Goal: Task Accomplishment & Management: Use online tool/utility

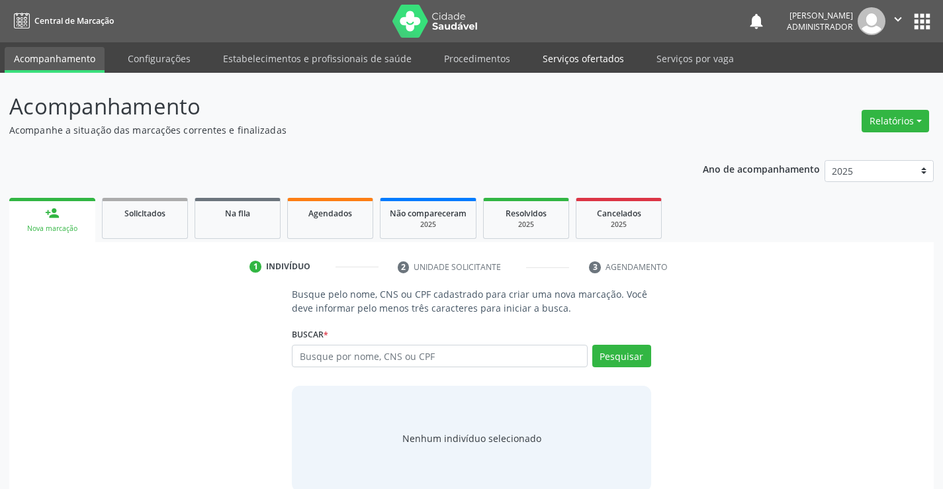
click at [557, 60] on link "Serviços ofertados" at bounding box center [583, 58] width 100 height 23
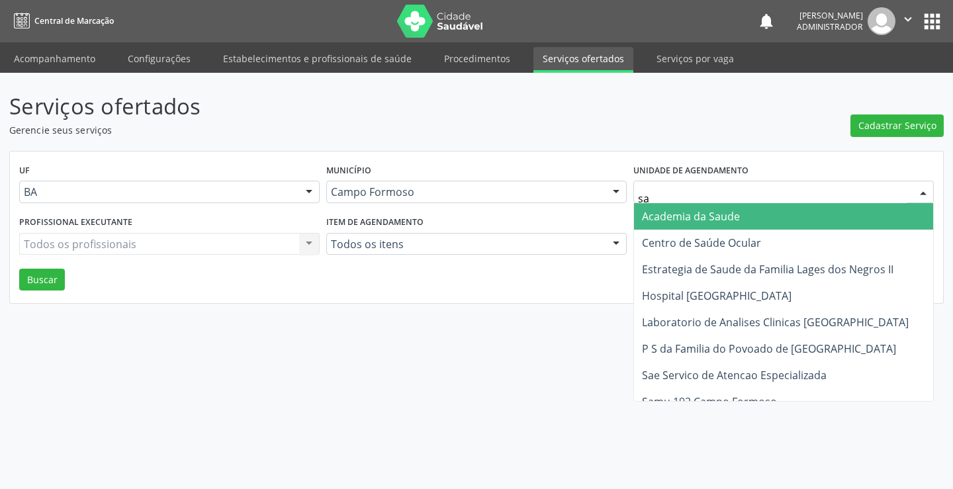
type input "sao"
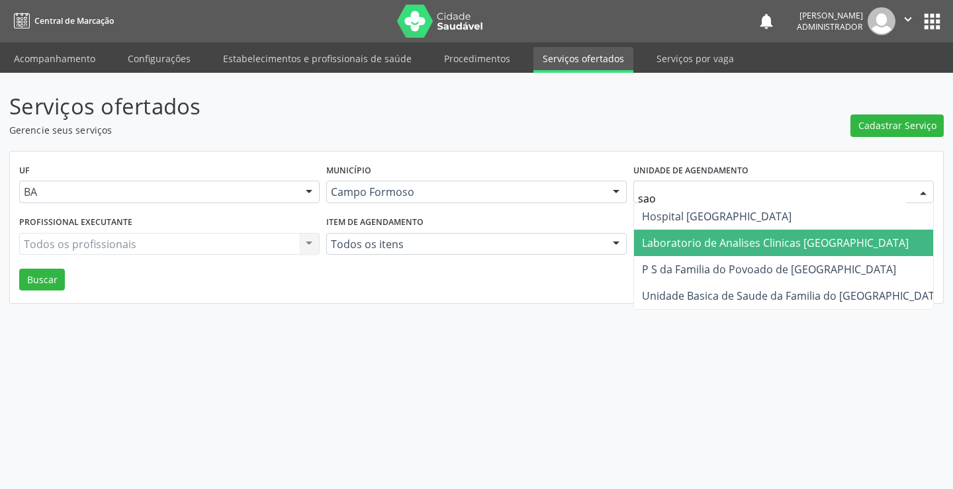
click at [672, 243] on span "Laboratorio de Analises Clinicas [GEOGRAPHIC_DATA]" at bounding box center [775, 243] width 267 height 15
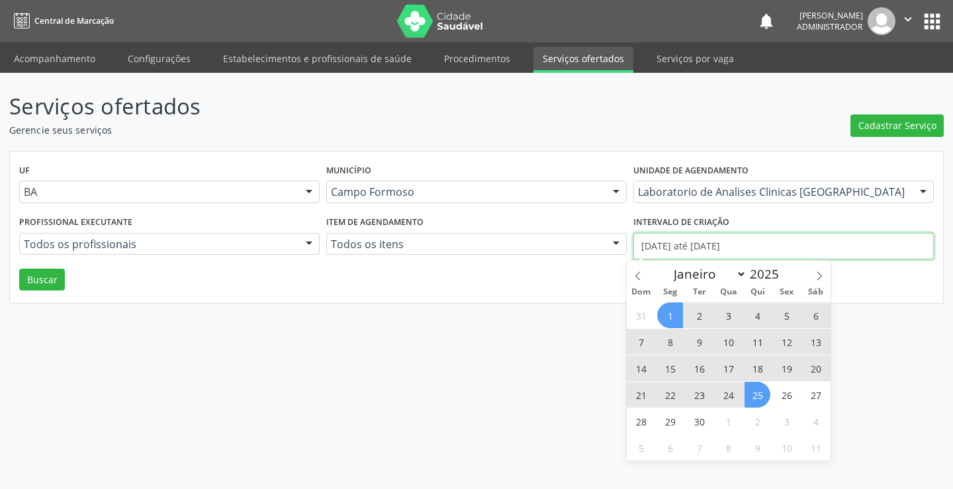
click at [672, 242] on input "[DATE] até [DATE]" at bounding box center [783, 246] width 300 height 26
click at [641, 277] on icon at bounding box center [637, 275] width 9 height 9
select select "7"
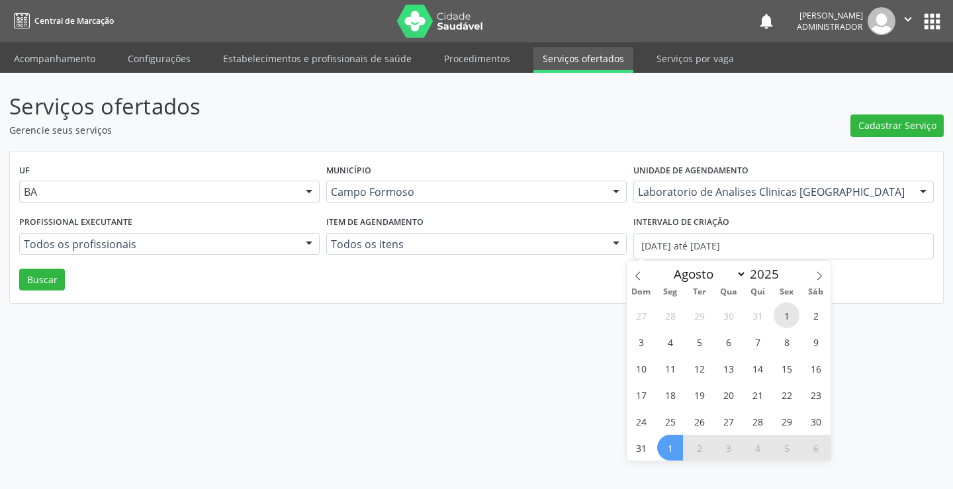
click at [783, 316] on span "1" at bounding box center [787, 315] width 26 height 26
type input "[DATE]"
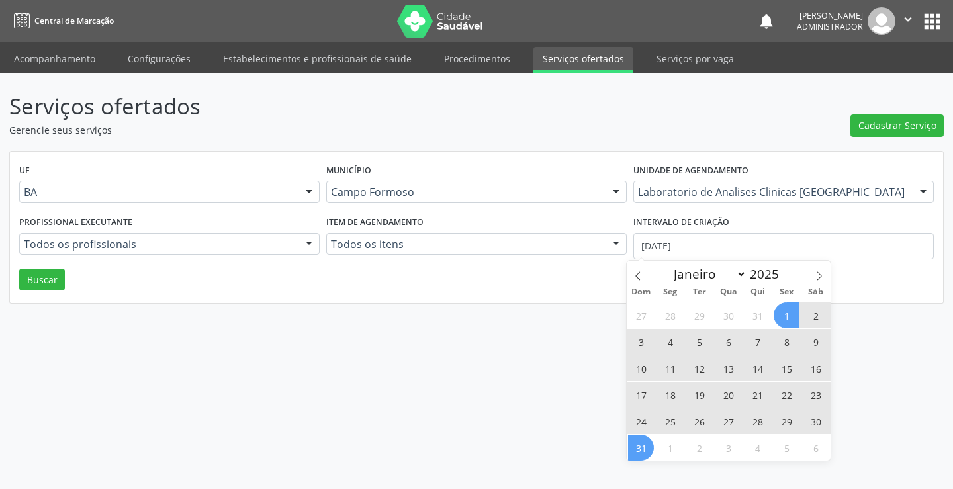
click at [640, 447] on span "31" at bounding box center [641, 448] width 26 height 26
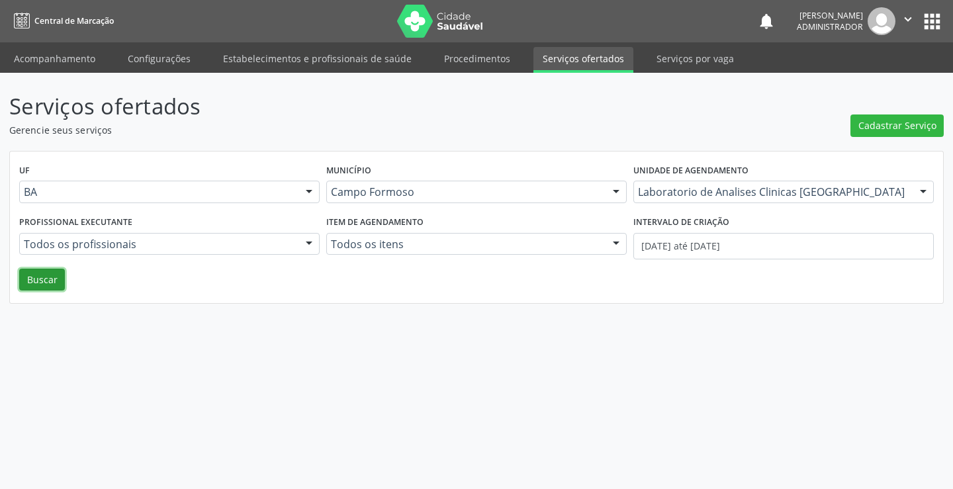
click at [34, 281] on button "Buscar" at bounding box center [42, 280] width 46 height 23
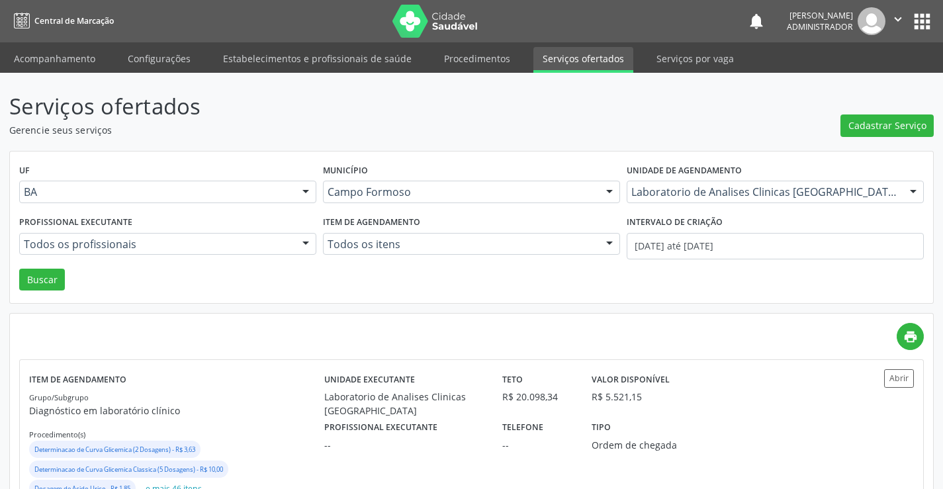
scroll to position [49, 0]
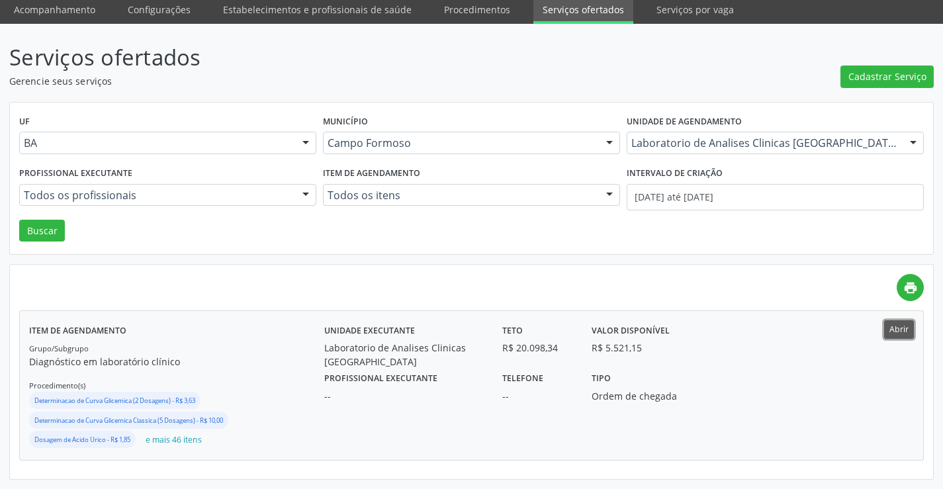
click at [898, 326] on button "Abrir" at bounding box center [899, 329] width 30 height 18
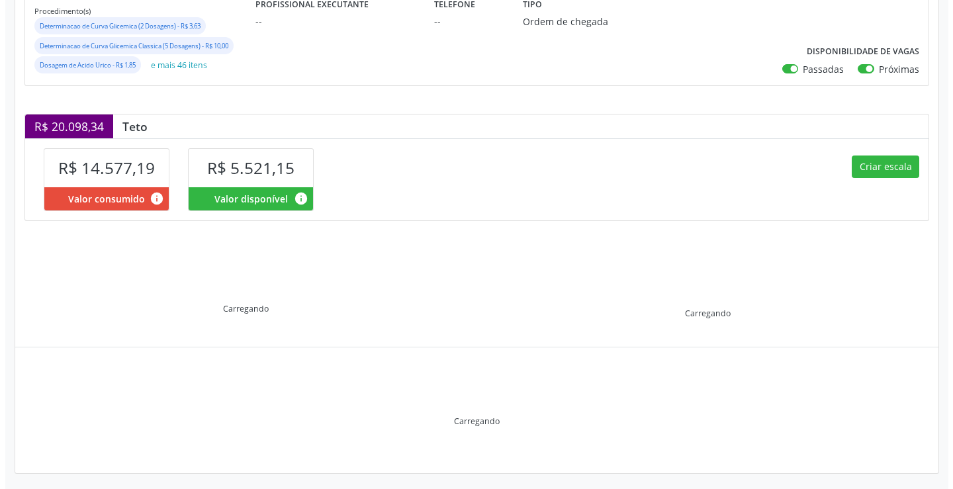
scroll to position [228, 0]
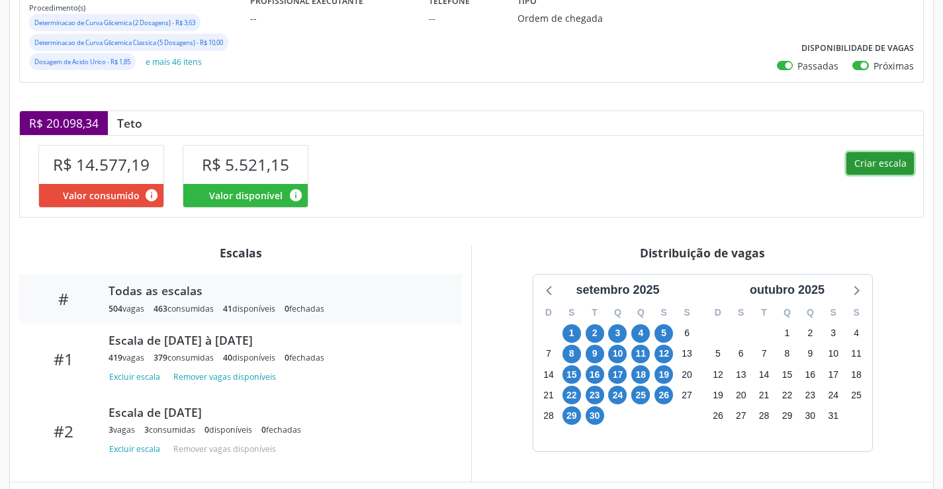
click at [866, 160] on button "Criar escala" at bounding box center [880, 163] width 68 height 23
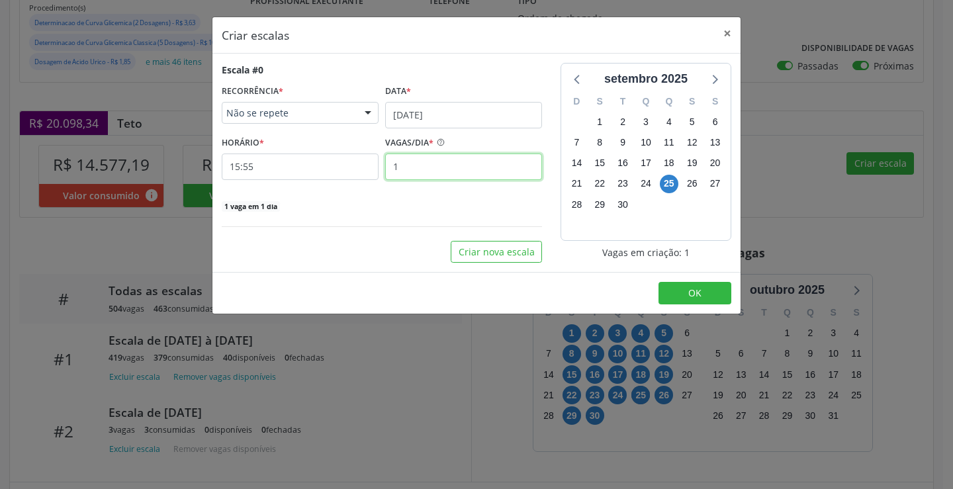
click at [404, 163] on input "1" at bounding box center [463, 167] width 157 height 26
click at [407, 109] on input "[DATE]" at bounding box center [463, 115] width 157 height 26
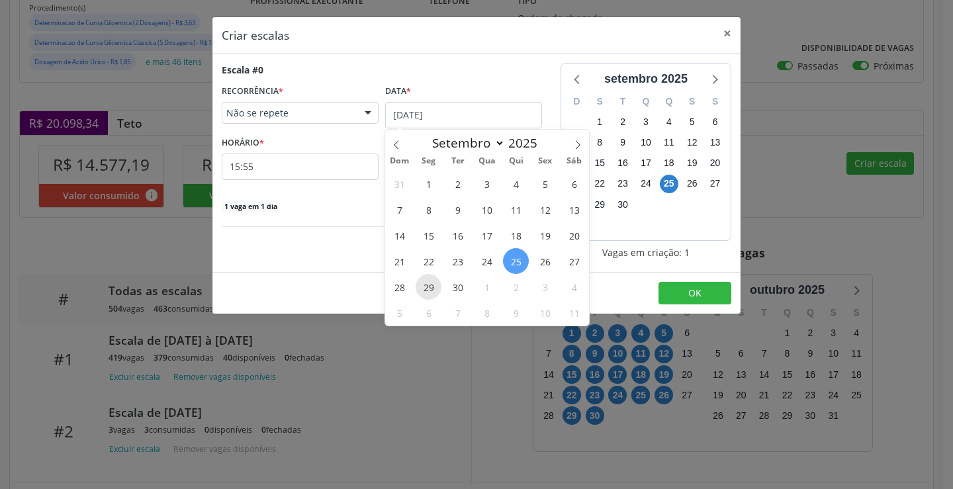
click at [430, 285] on span "29" at bounding box center [429, 287] width 26 height 26
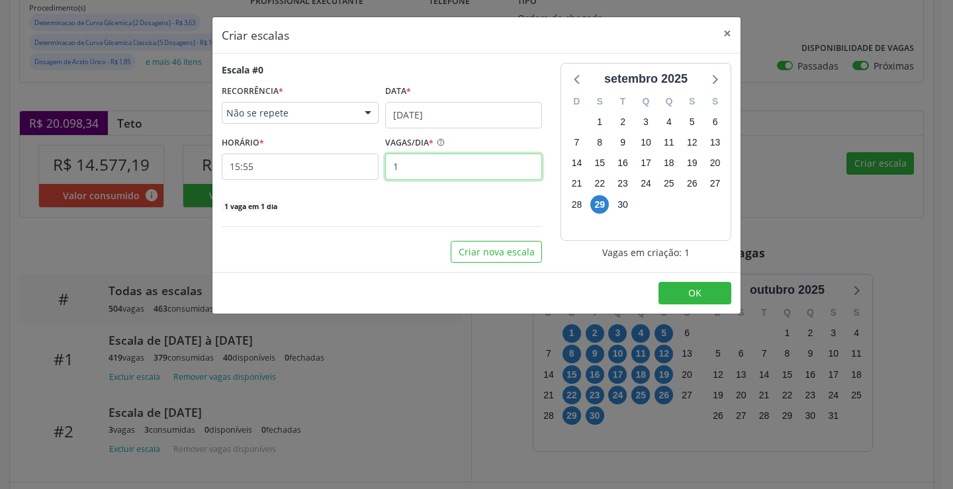
click at [414, 159] on input "1" at bounding box center [463, 167] width 157 height 26
type input "10"
click at [343, 167] on input "15:55" at bounding box center [300, 167] width 157 height 26
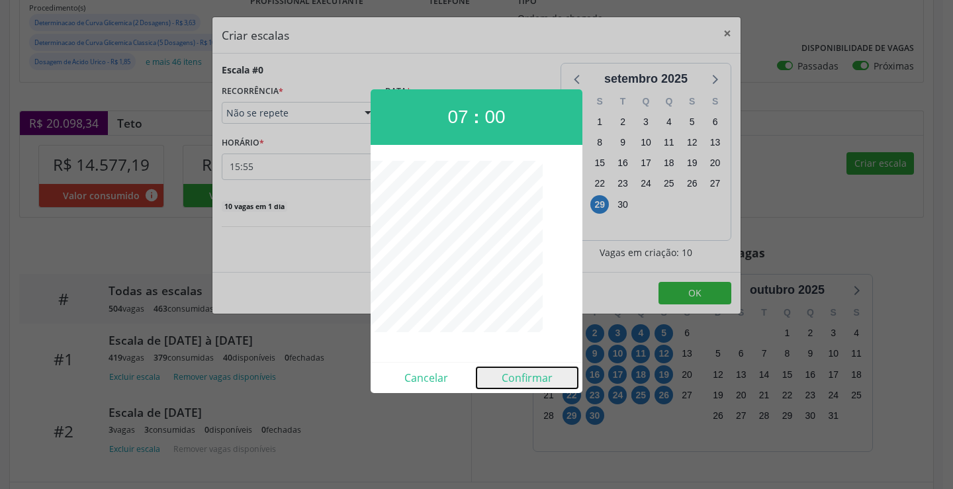
click at [525, 377] on button "Confirmar" at bounding box center [526, 377] width 101 height 21
type input "07:00"
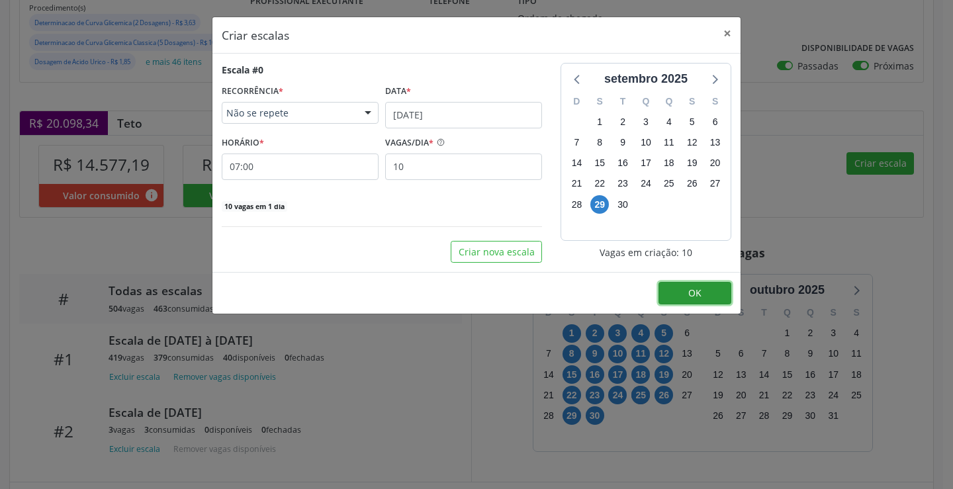
click at [707, 293] on button "OK" at bounding box center [694, 293] width 73 height 23
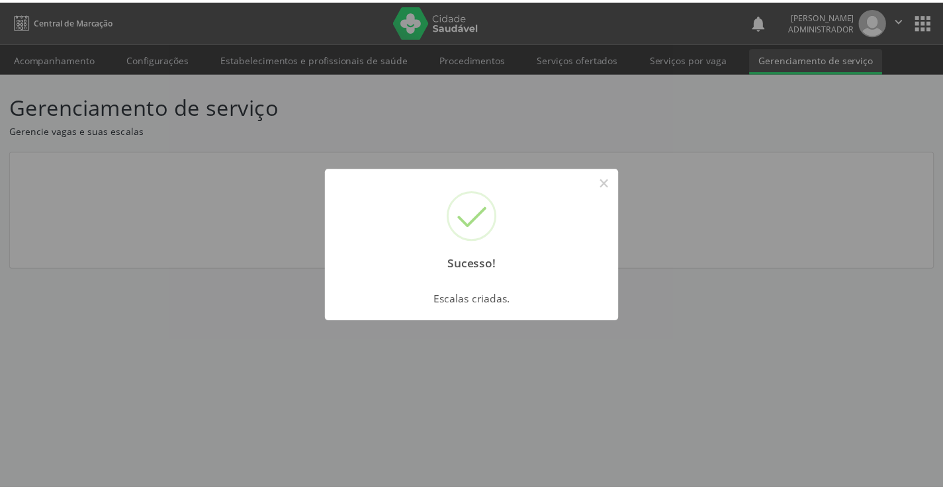
scroll to position [0, 0]
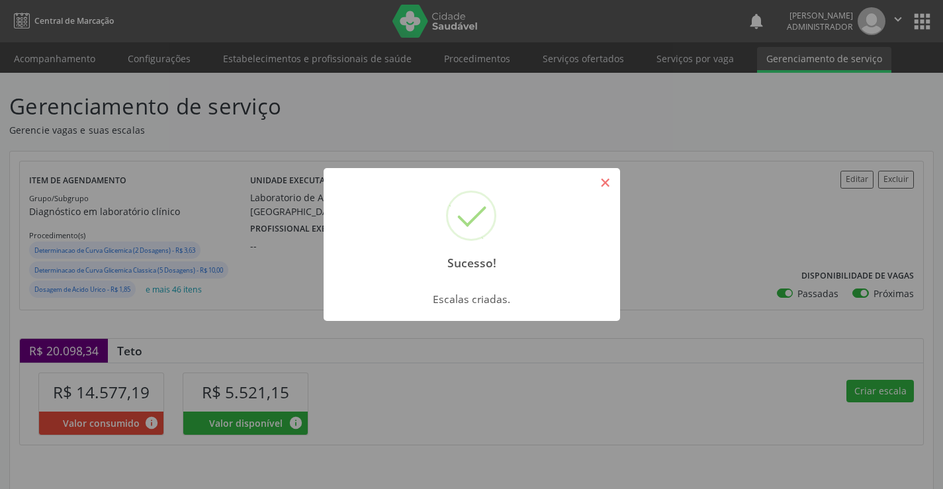
click at [605, 186] on button "×" at bounding box center [605, 182] width 23 height 23
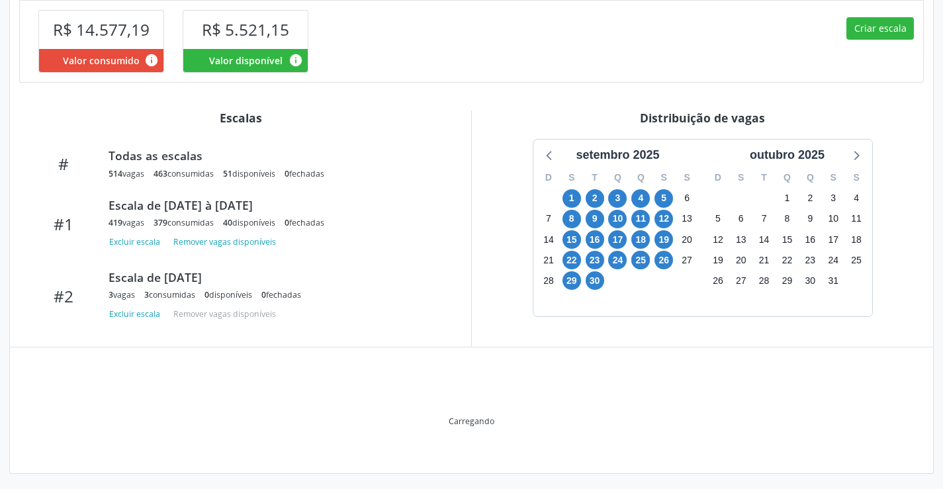
scroll to position [366, 0]
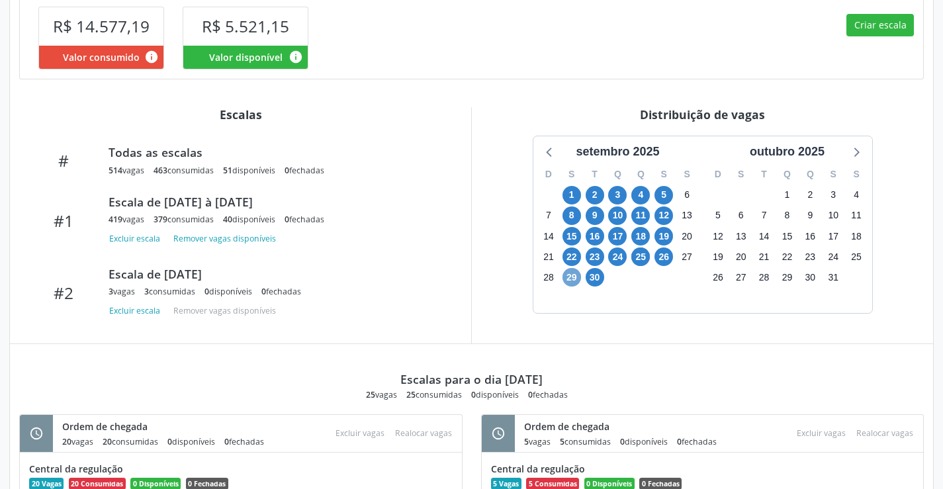
click at [570, 278] on span "29" at bounding box center [572, 277] width 19 height 19
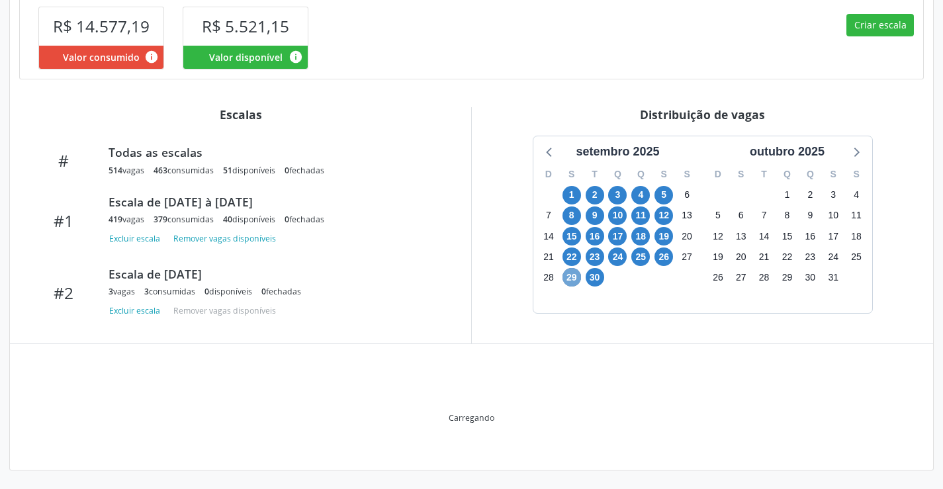
click at [570, 278] on span "29" at bounding box center [572, 277] width 19 height 19
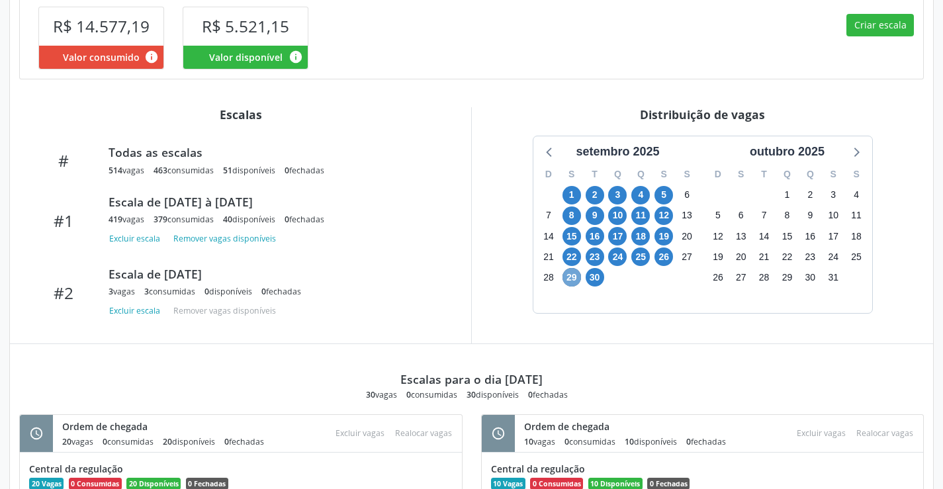
click at [570, 278] on span "29" at bounding box center [572, 277] width 19 height 19
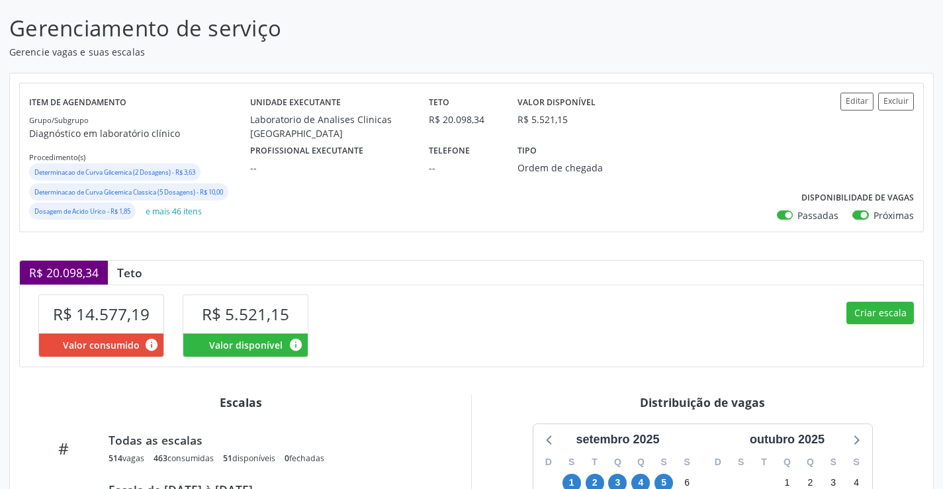
scroll to position [0, 0]
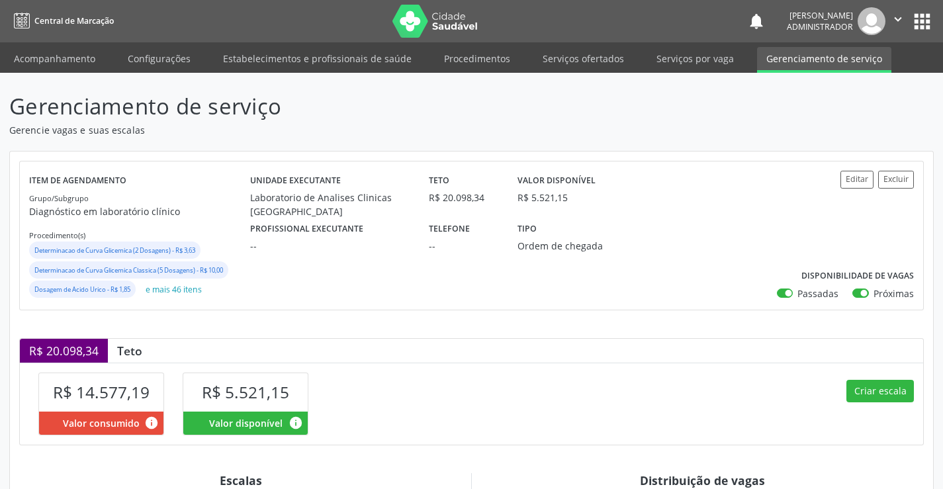
click at [893, 20] on icon "" at bounding box center [898, 19] width 15 height 15
click at [845, 78] on link "Sair" at bounding box center [864, 80] width 91 height 19
